Goal: Task Accomplishment & Management: Manage account settings

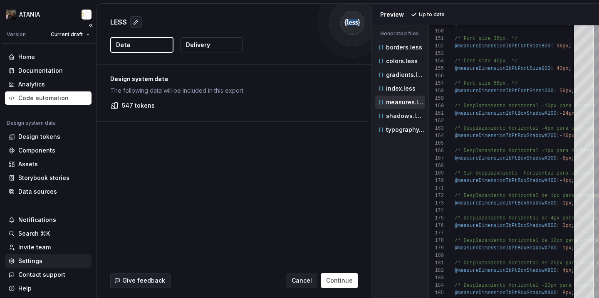
click at [37, 259] on div "Settings" at bounding box center [30, 261] width 24 height 8
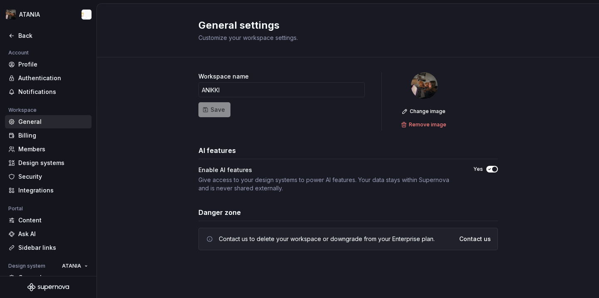
scroll to position [68, 0]
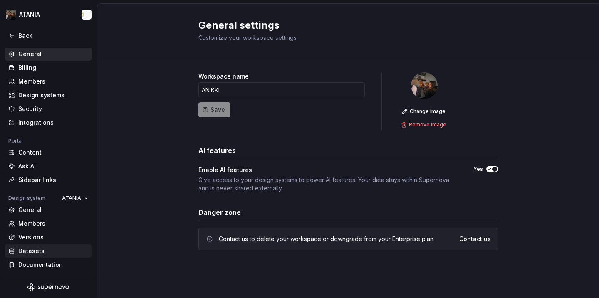
click at [34, 255] on div "Datasets" at bounding box center [48, 250] width 86 height 13
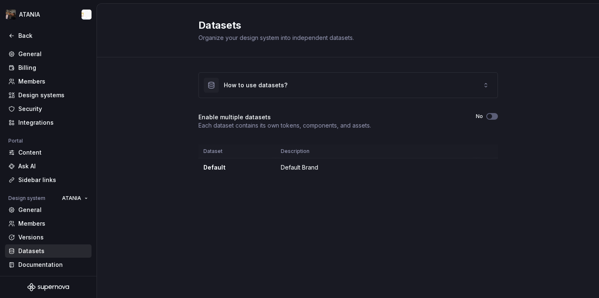
drag, startPoint x: 330, startPoint y: 83, endPoint x: 359, endPoint y: 101, distance: 33.4
click at [356, 99] on div "How to use datasets? Enable multiple datasets Each dataset contains its own tok…" at bounding box center [347, 124] width 299 height 104
click at [493, 121] on div "Enable multiple datasets Each dataset contains its own tokens, components, and …" at bounding box center [347, 121] width 299 height 17
click at [492, 119] on button "No" at bounding box center [492, 116] width 12 height 7
click at [388, 219] on div "Datasets Organize your design system into independent datasets. How to use data…" at bounding box center [348, 151] width 502 height 294
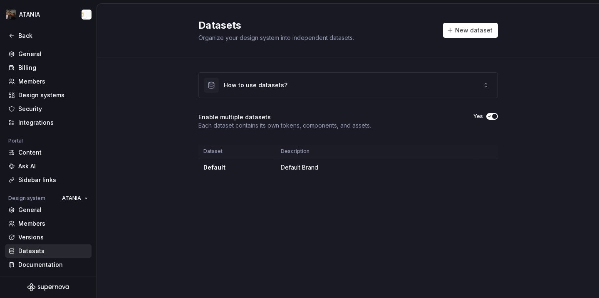
click at [486, 120] on div "Enable multiple datasets Each dataset contains its own tokens, components, and …" at bounding box center [347, 121] width 299 height 17
click at [467, 36] on button "New dataset" at bounding box center [470, 30] width 55 height 15
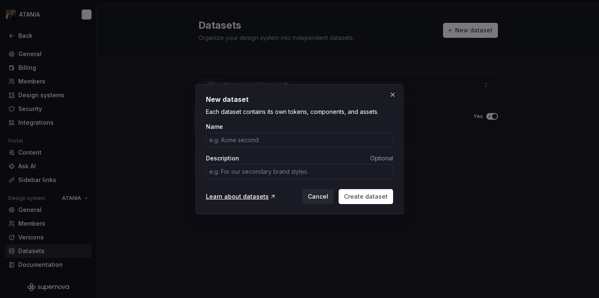
type textarea "*"
type input "Default"
click at [375, 203] on button "Create dataset" at bounding box center [365, 196] width 54 height 15
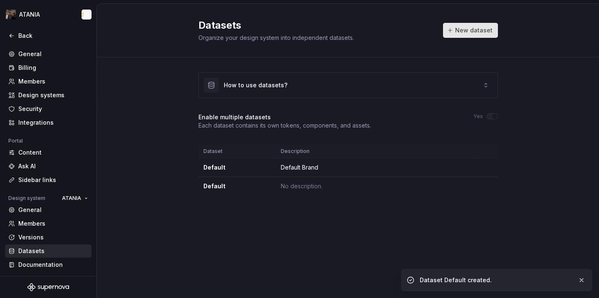
click at [469, 27] on span "New dataset" at bounding box center [473, 30] width 37 height 8
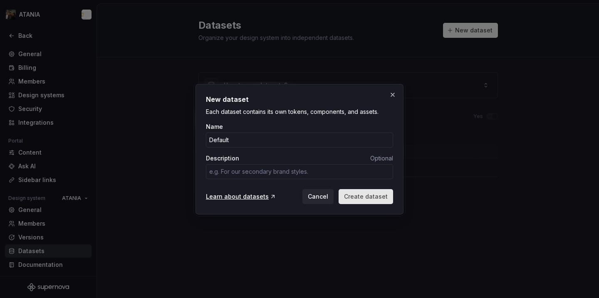
click at [373, 197] on span "Create dataset" at bounding box center [366, 196] width 44 height 8
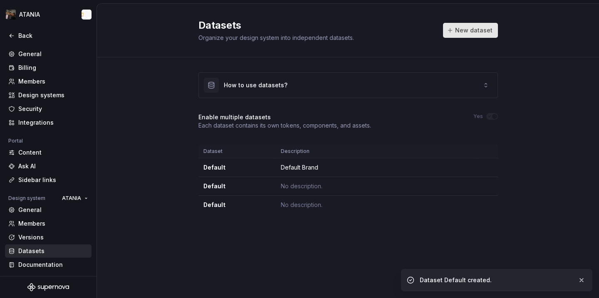
click at [476, 29] on span "New dataset" at bounding box center [473, 30] width 37 height 8
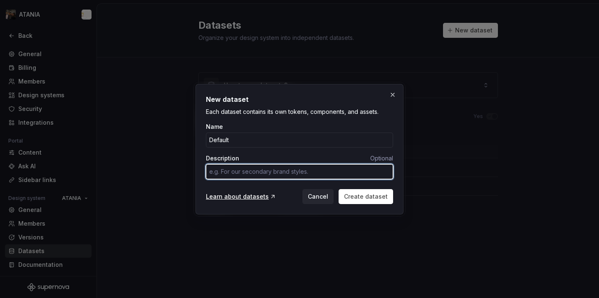
click at [257, 172] on textarea "Description" at bounding box center [299, 171] width 187 height 15
paste textarea "Default"
type textarea "*"
type textarea "Default"
type textarea "*"
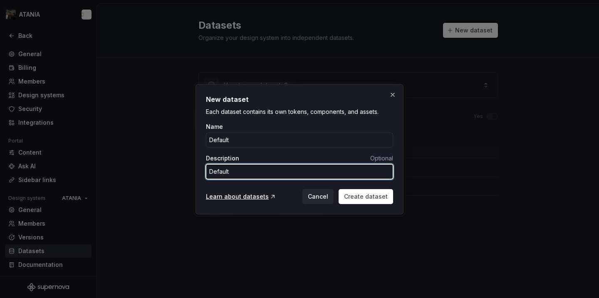
type textarea "Default"
type textarea "*"
type textarea "Default B"
type textarea "*"
type textarea "Default Br"
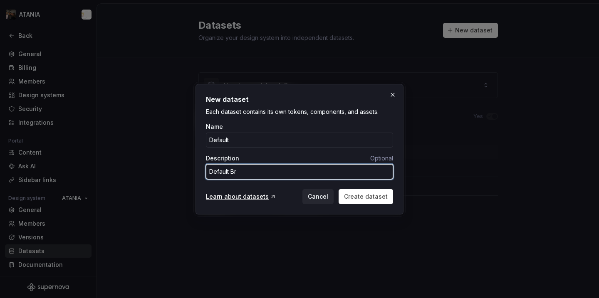
type textarea "*"
type textarea "Default Bra"
type textarea "*"
type textarea "Default Bran"
type textarea "*"
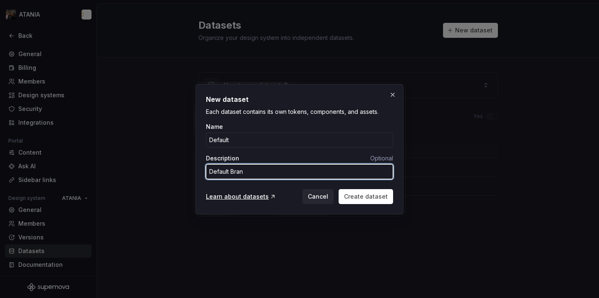
type textarea "Default Brand"
type textarea "*"
type textarea "Default Brand"
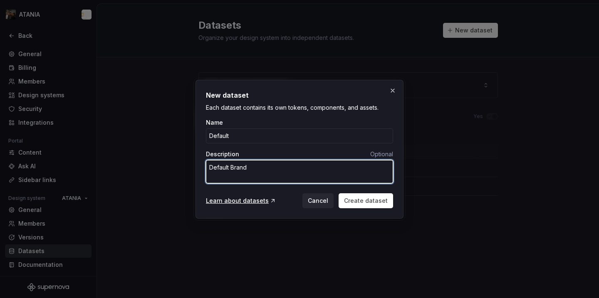
type textarea "*"
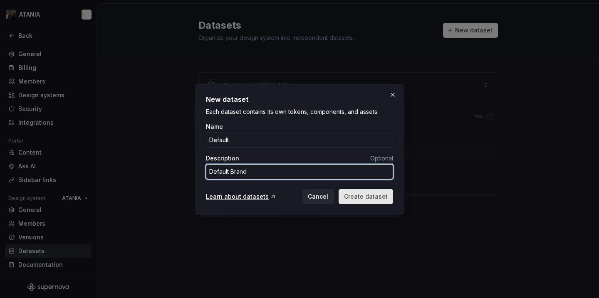
type textarea "Default Brand"
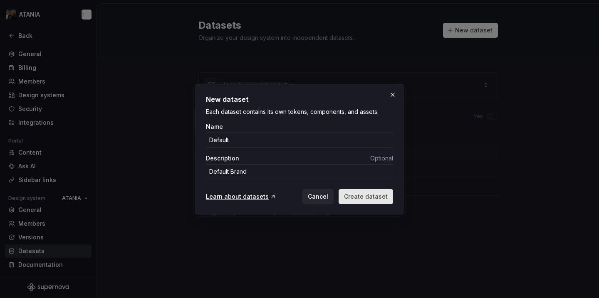
click at [355, 189] on button "Create dataset" at bounding box center [365, 196] width 54 height 15
type textarea "*"
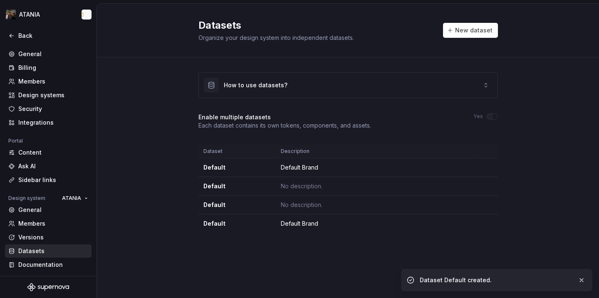
click at [340, 256] on div "How to use datasets? Enable multiple datasets Each dataset contains its own tok…" at bounding box center [347, 160] width 299 height 207
